Goal: Check status: Check status

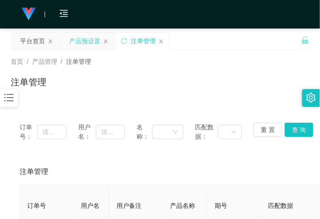
click at [78, 38] on div "产品预设置" at bounding box center [84, 41] width 31 height 17
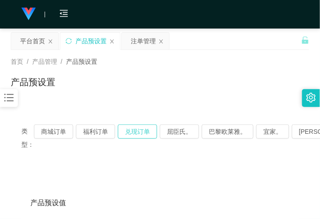
click at [130, 130] on button "兑现订单" at bounding box center [137, 131] width 39 height 14
drag, startPoint x: 136, startPoint y: 133, endPoint x: 137, endPoint y: 123, distance: 10.3
click at [137, 132] on button "兑现订单" at bounding box center [137, 131] width 39 height 14
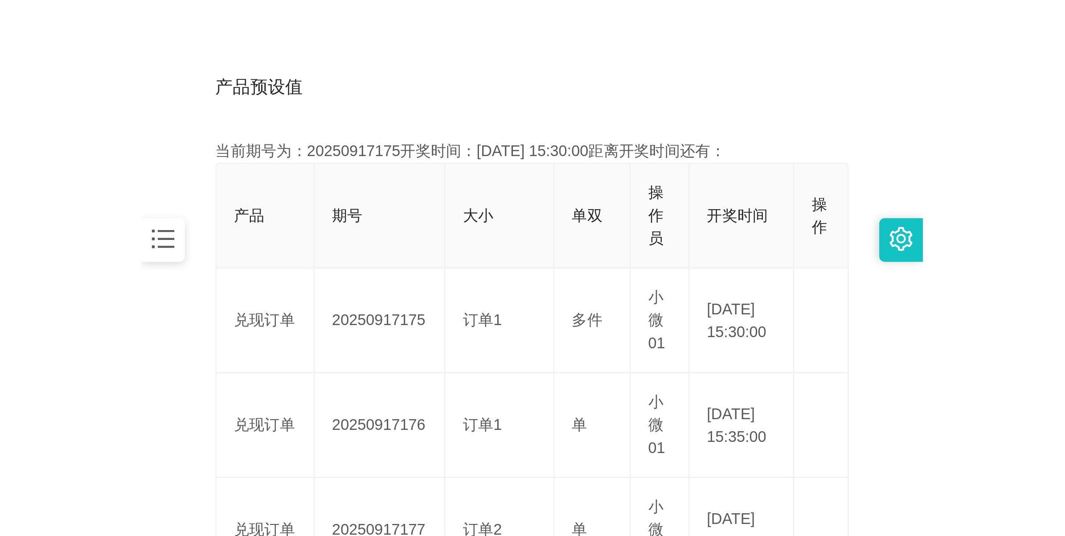
scroll to position [223, 0]
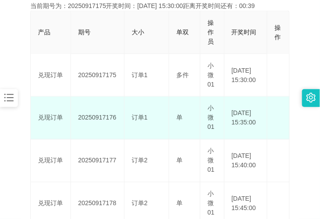
click at [100, 116] on td "20250917176" at bounding box center [97, 118] width 53 height 43
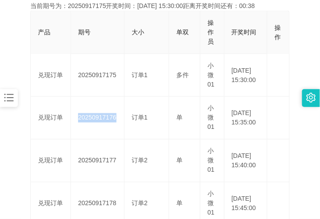
copy td "20250917176"
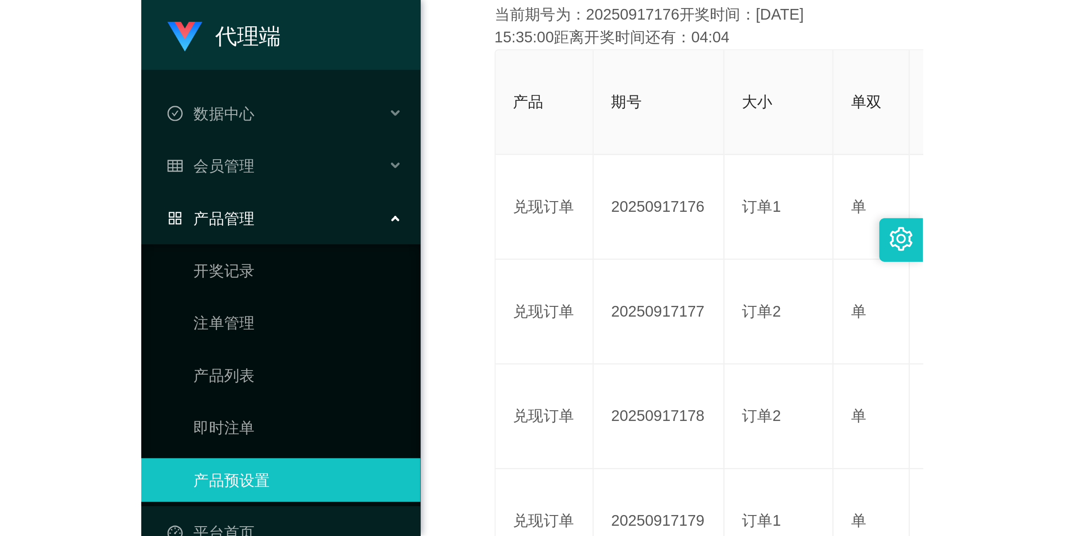
scroll to position [32, 0]
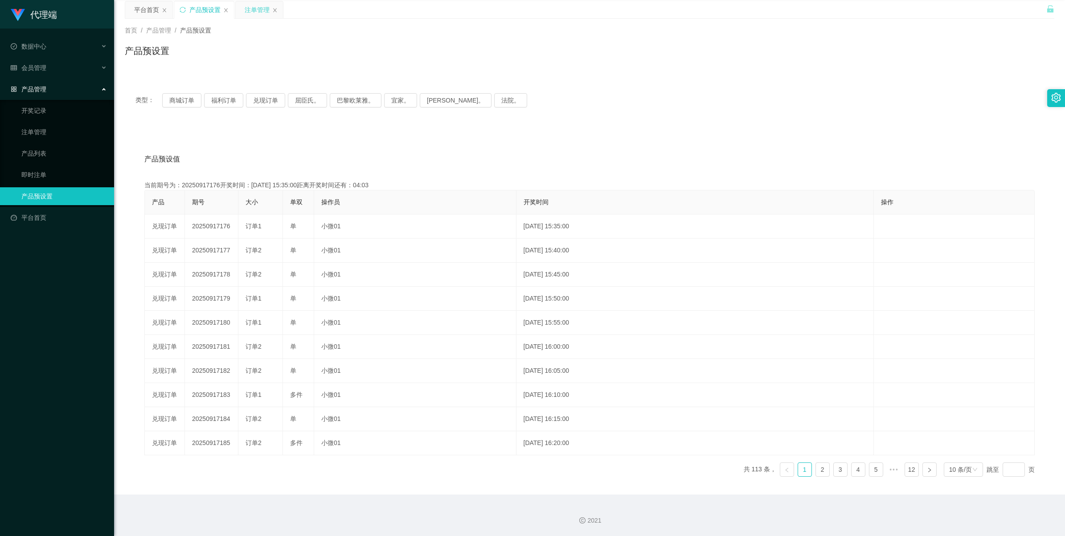
click at [255, 10] on div "注单管理" at bounding box center [257, 9] width 25 height 17
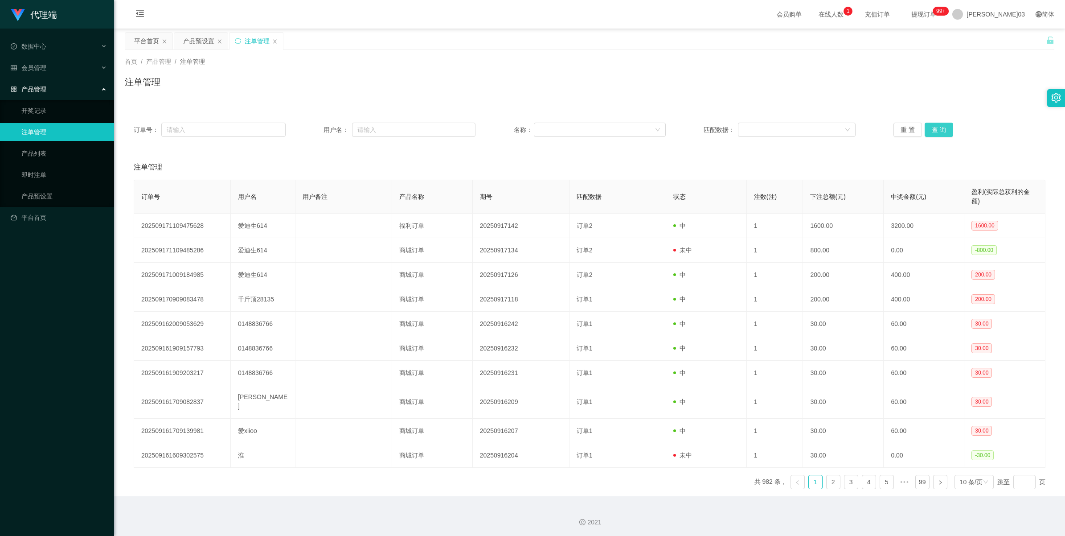
click at [319, 123] on button "查 询" at bounding box center [939, 130] width 29 height 14
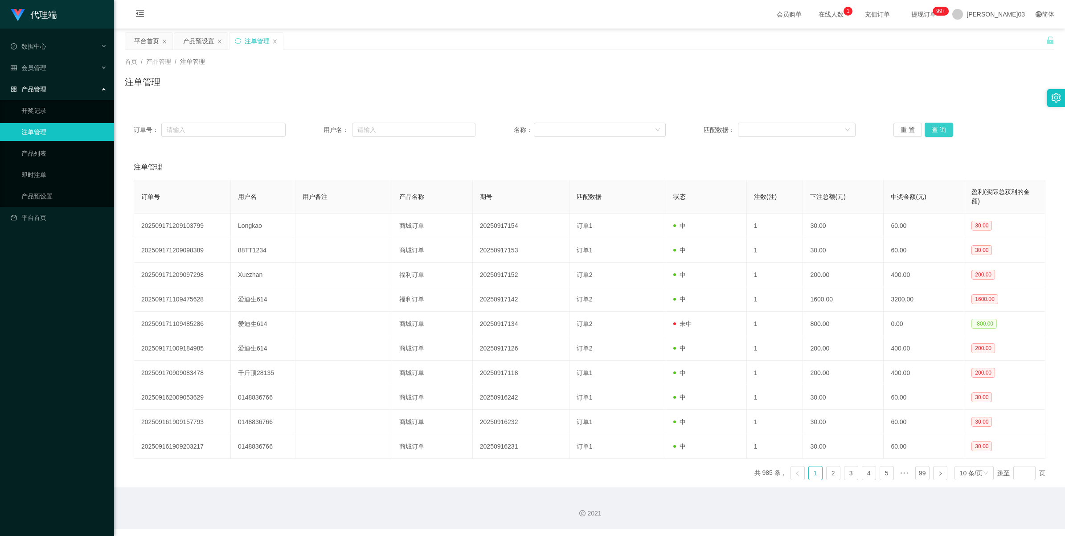
click at [319, 127] on button "查 询" at bounding box center [939, 130] width 29 height 14
click at [319, 133] on button "重 置" at bounding box center [908, 130] width 29 height 14
click at [319, 130] on button "查 询" at bounding box center [939, 130] width 29 height 14
click at [319, 131] on button "查 询" at bounding box center [939, 130] width 29 height 14
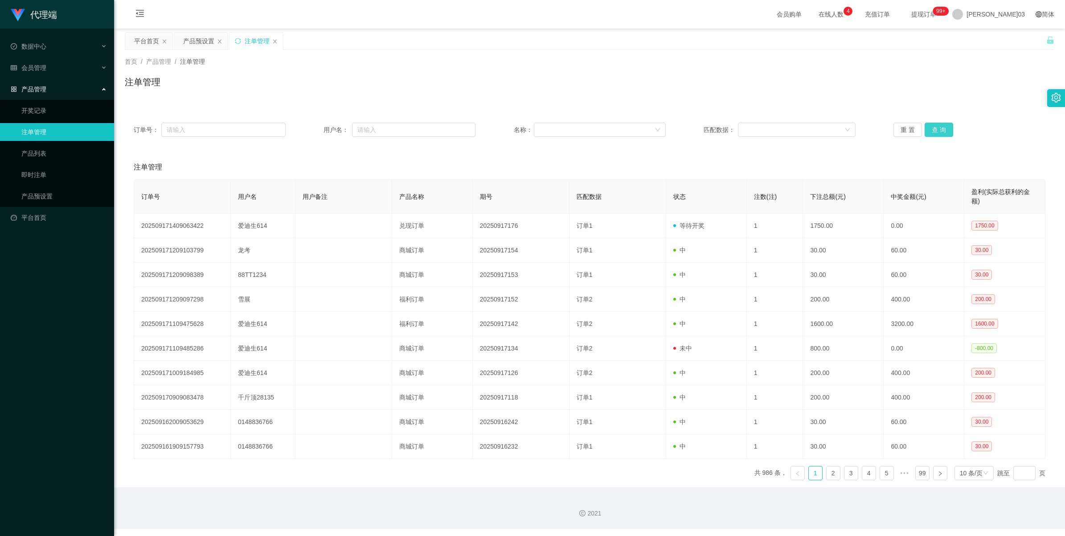
click at [319, 131] on button "查 询" at bounding box center [939, 130] width 29 height 14
click at [319, 129] on button "查 询" at bounding box center [939, 130] width 29 height 14
click at [319, 129] on div "重 置 查 询" at bounding box center [970, 130] width 152 height 14
click at [319, 128] on button "查 询" at bounding box center [939, 130] width 29 height 14
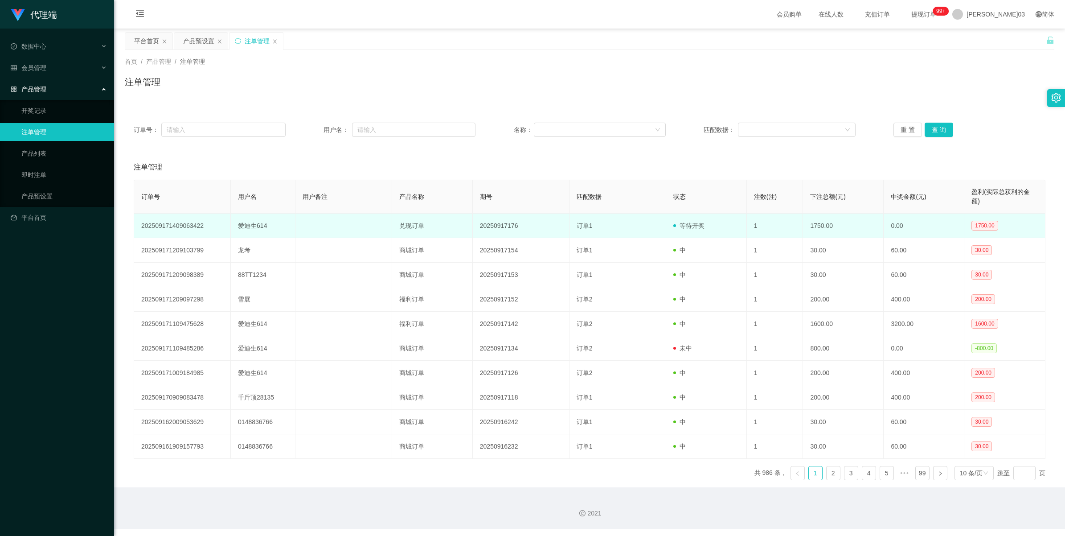
click at [319, 218] on td "20250917176" at bounding box center [521, 226] width 97 height 25
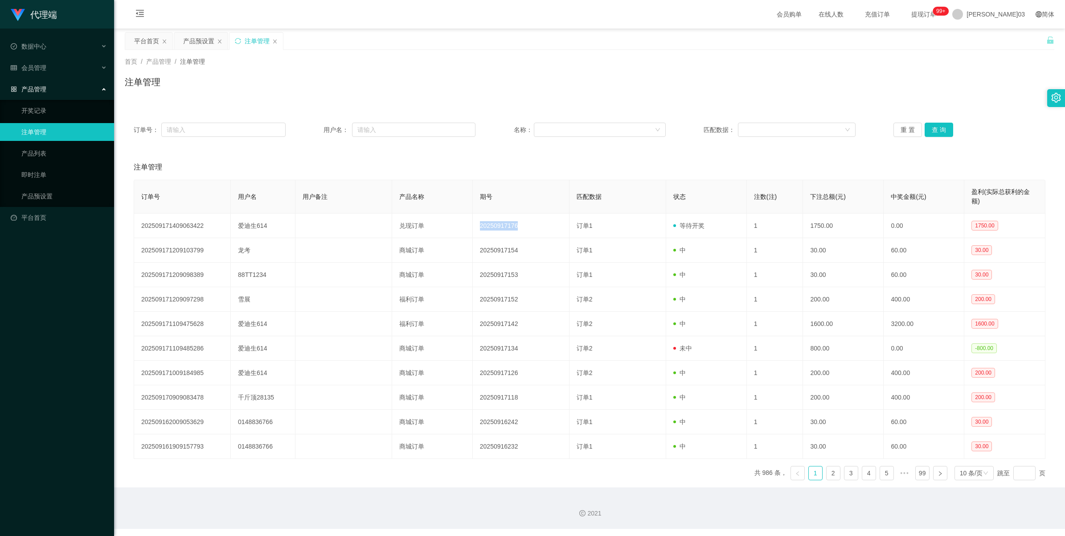
copy td "20250917176"
